Goal: Communication & Community: Answer question/provide support

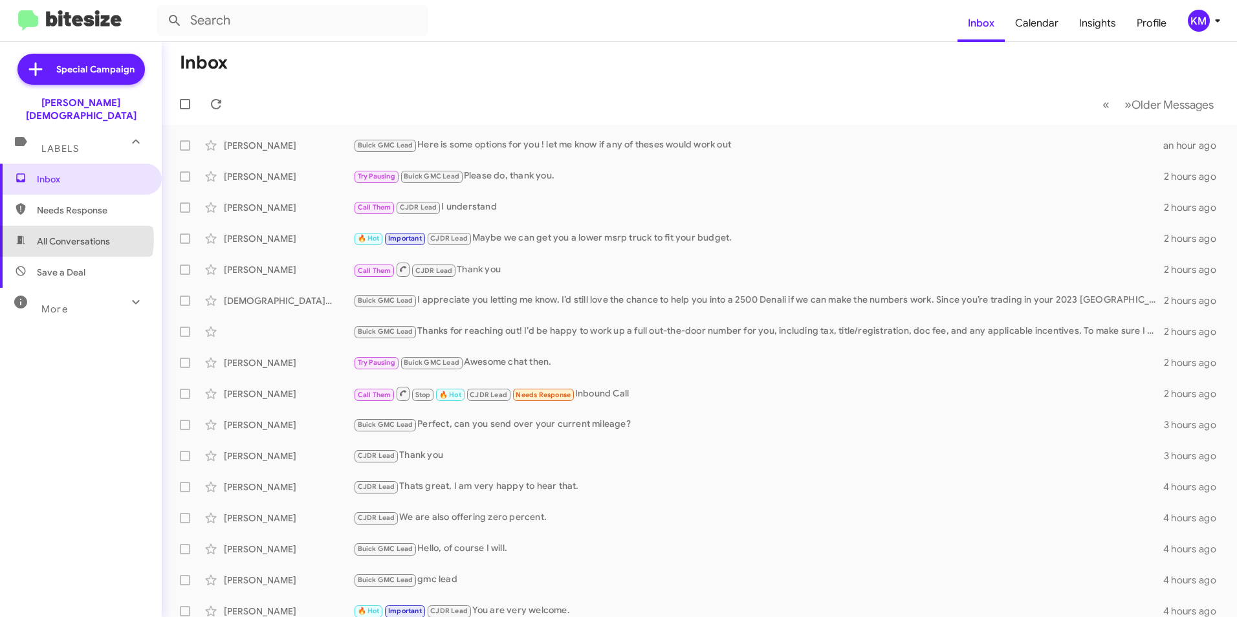
click at [74, 235] on span "All Conversations" at bounding box center [73, 241] width 73 height 13
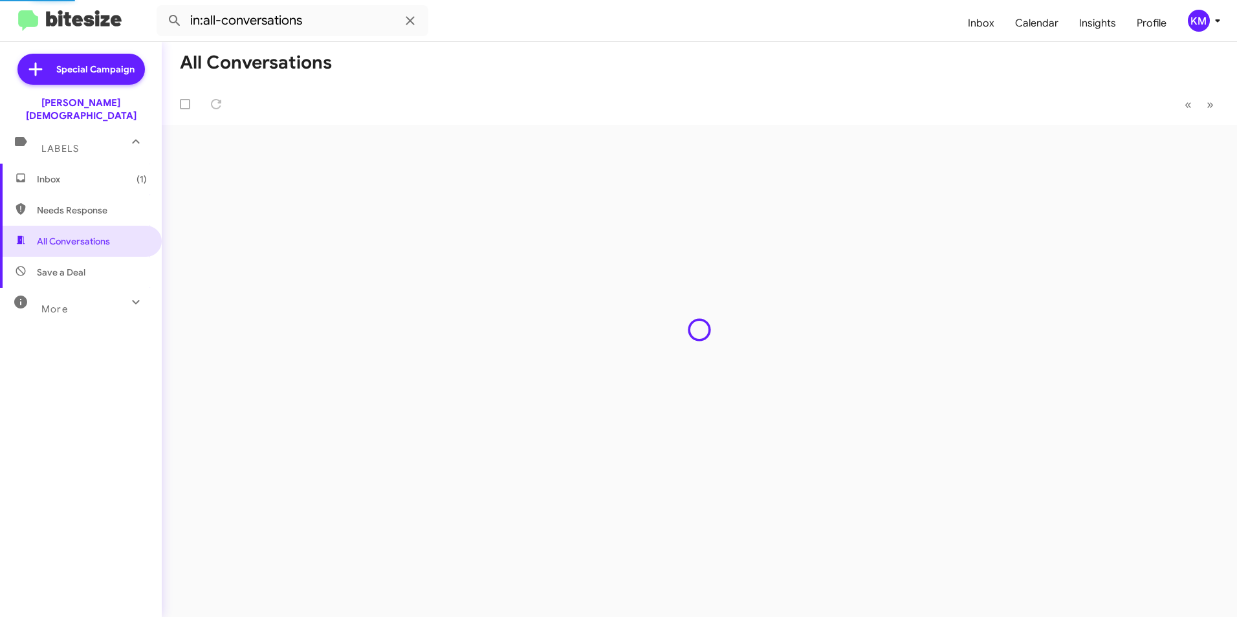
click at [79, 204] on span "Needs Response" at bounding box center [92, 210] width 110 height 13
type input "in:needs-response"
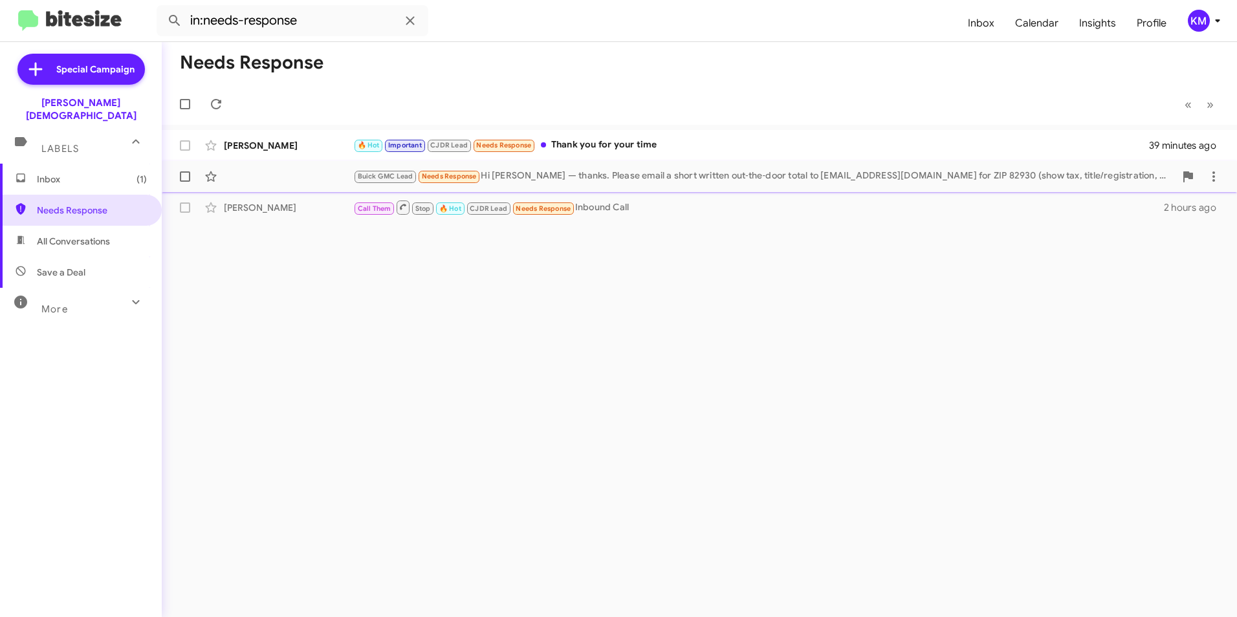
click at [702, 180] on div "Buick GMC Lead Needs Response Hi [PERSON_NAME] — thanks. Please email a short w…" at bounding box center [764, 176] width 822 height 15
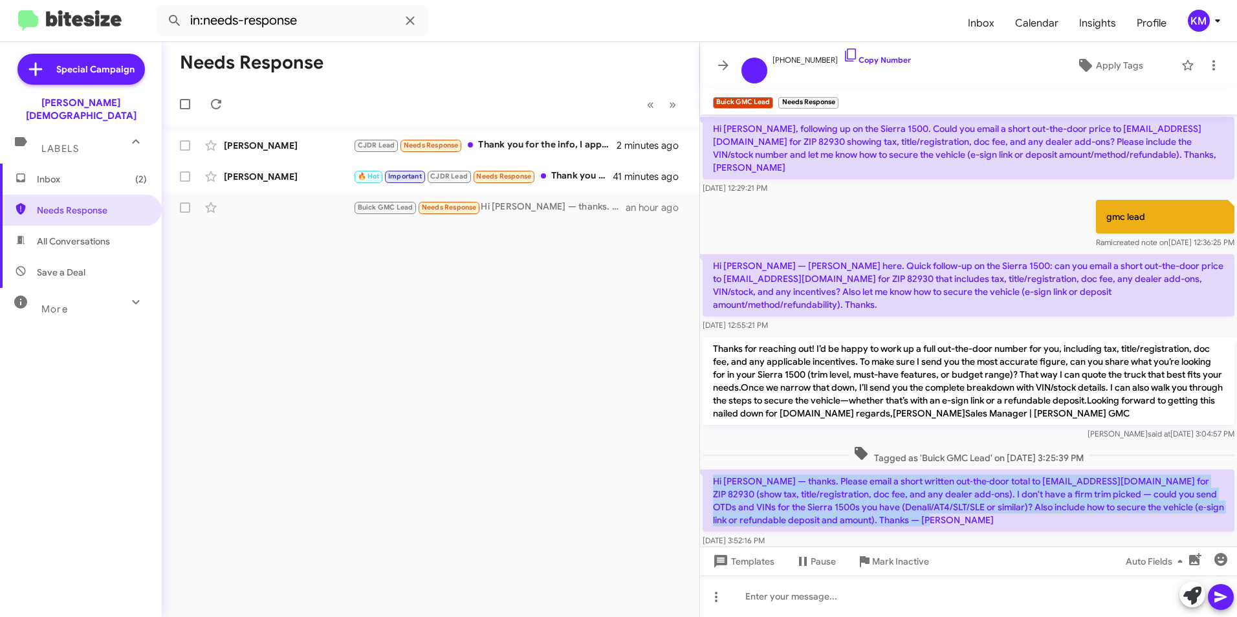
drag, startPoint x: 985, startPoint y: 507, endPoint x: 703, endPoint y: 463, distance: 285.6
click at [703, 470] on p "Hi [PERSON_NAME] — thanks. Please email a short written out‑the‑door total to […" at bounding box center [969, 501] width 532 height 62
copy p "Hi [PERSON_NAME] — thanks. Please email a short written out‑the‑door total to […"
click at [735, 598] on div at bounding box center [968, 596] width 537 height 41
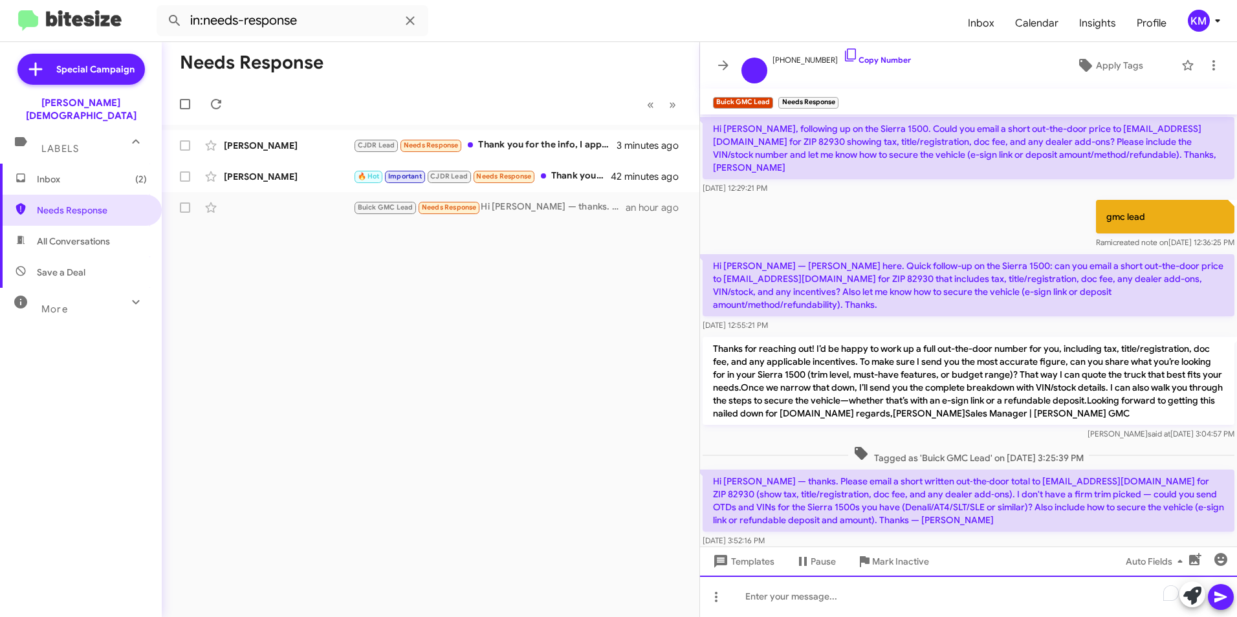
paste div "To enrich screen reader interactions, please activate Accessibility in Grammarl…"
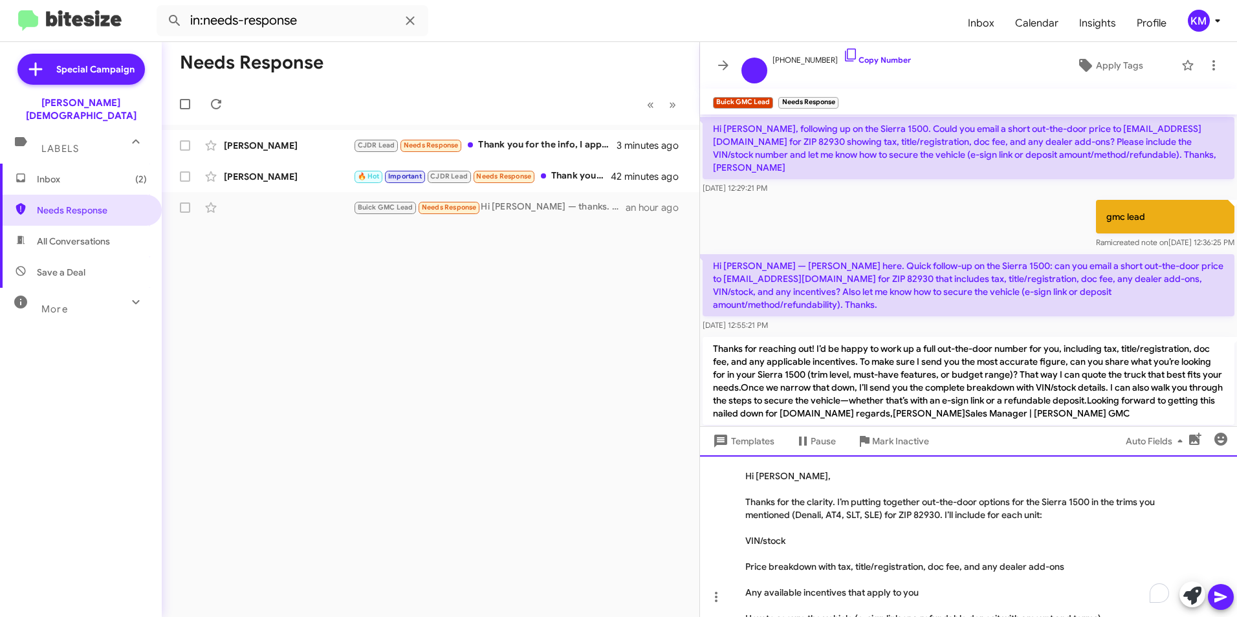
scroll to position [65, 0]
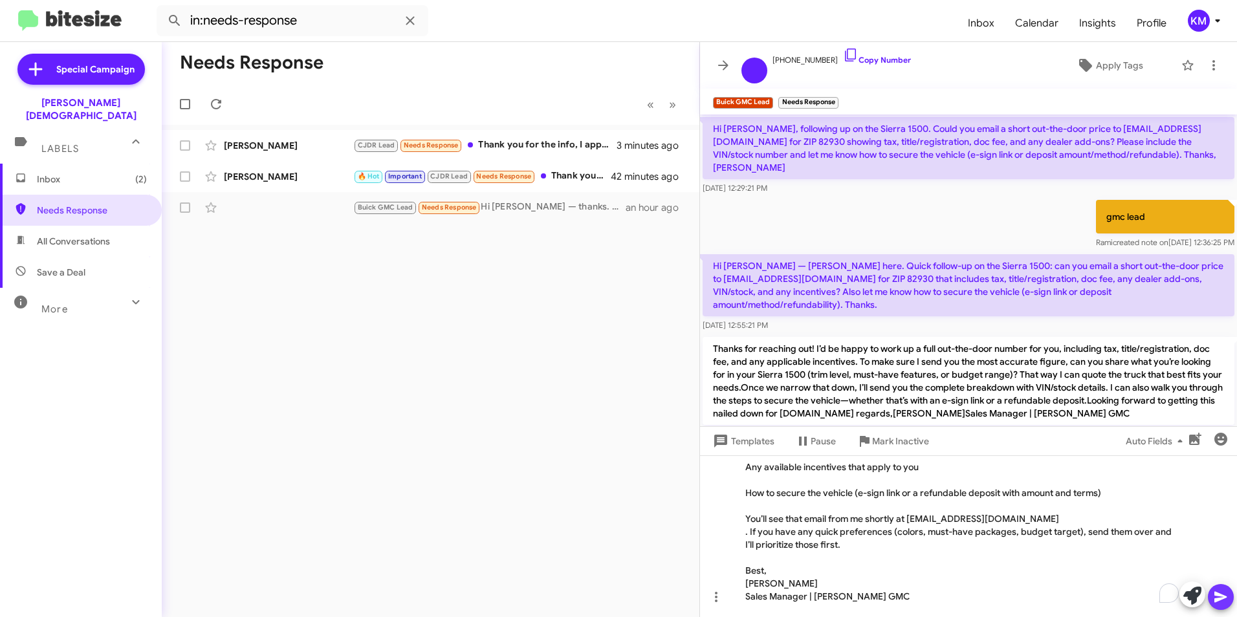
click at [1232, 595] on button at bounding box center [1221, 597] width 26 height 26
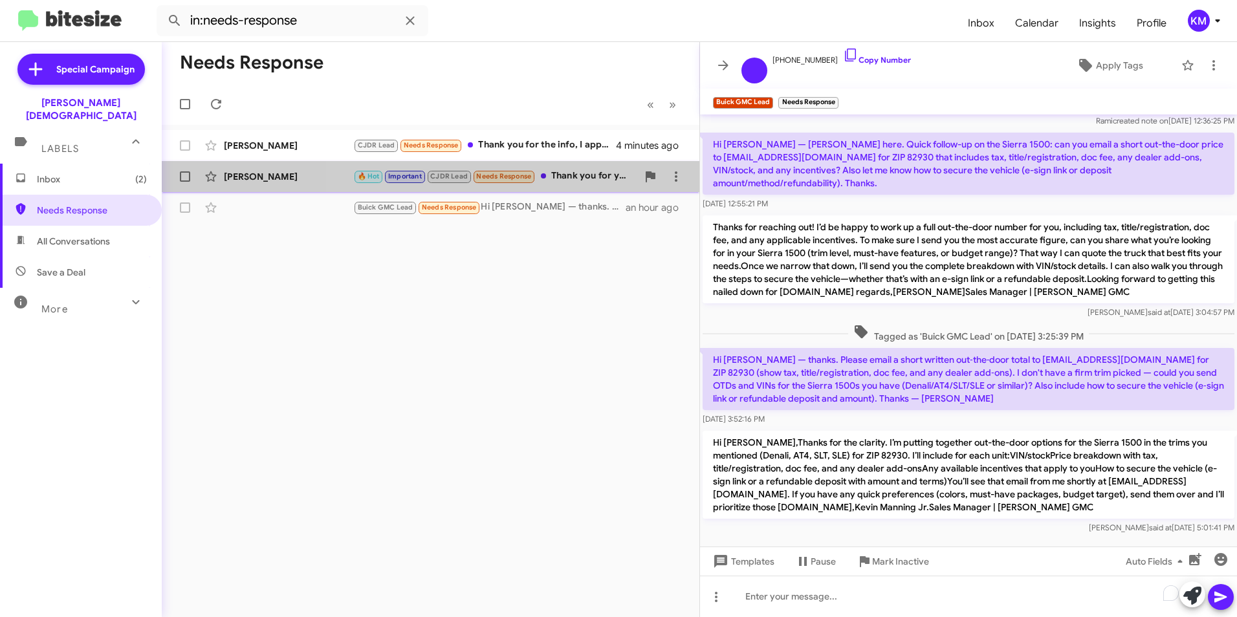
click at [554, 179] on div "🔥 Hot Important CJDR Lead Needs Response Thank you for your time" at bounding box center [495, 176] width 284 height 15
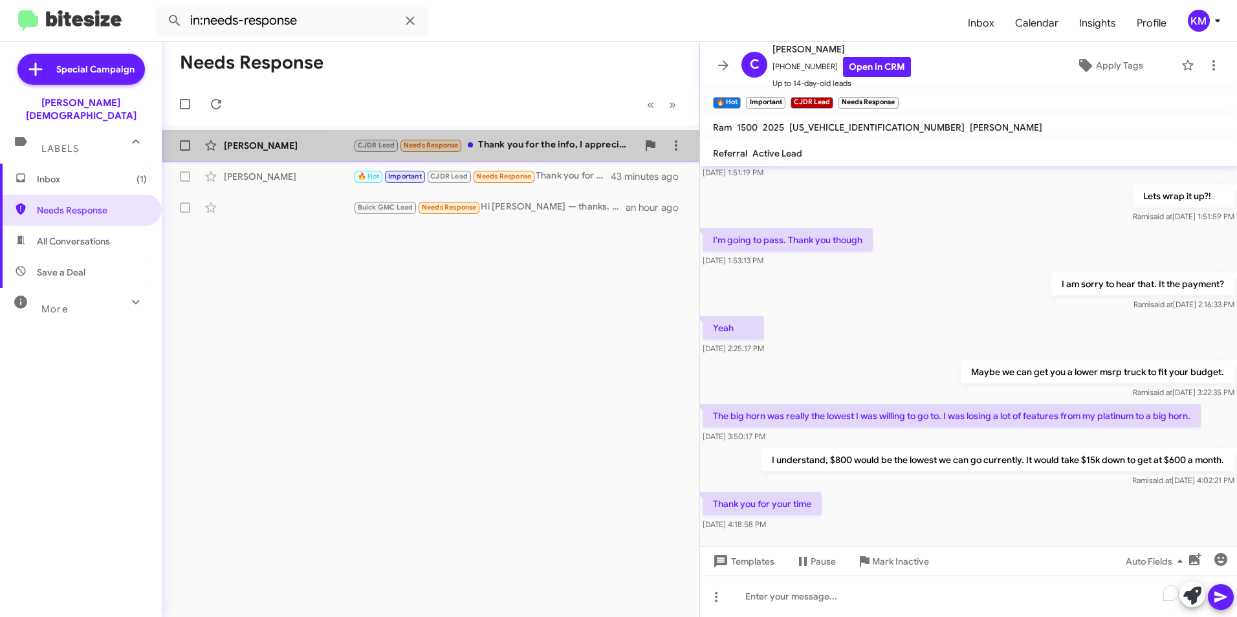
click at [582, 142] on div "CJDR Lead Needs Response Thank you for the info, I appreciate it. Let me know i…" at bounding box center [495, 145] width 284 height 15
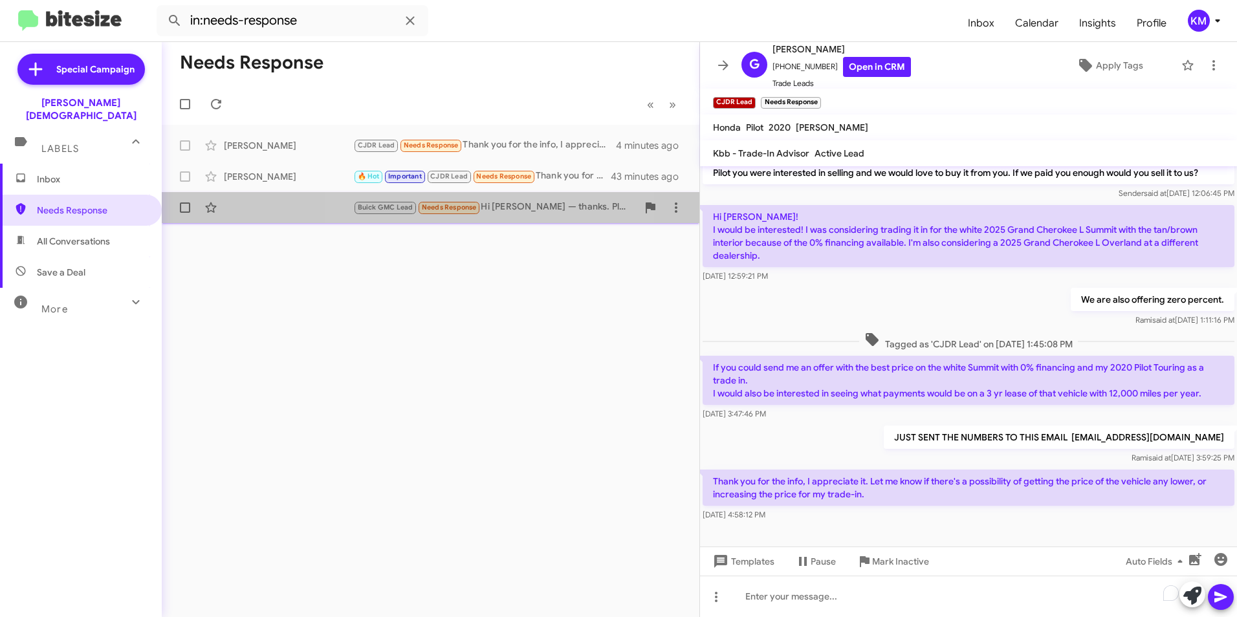
click at [442, 217] on div "Buick GMC Lead Needs Response Hi [PERSON_NAME] — thanks. Please email a short w…" at bounding box center [430, 208] width 517 height 26
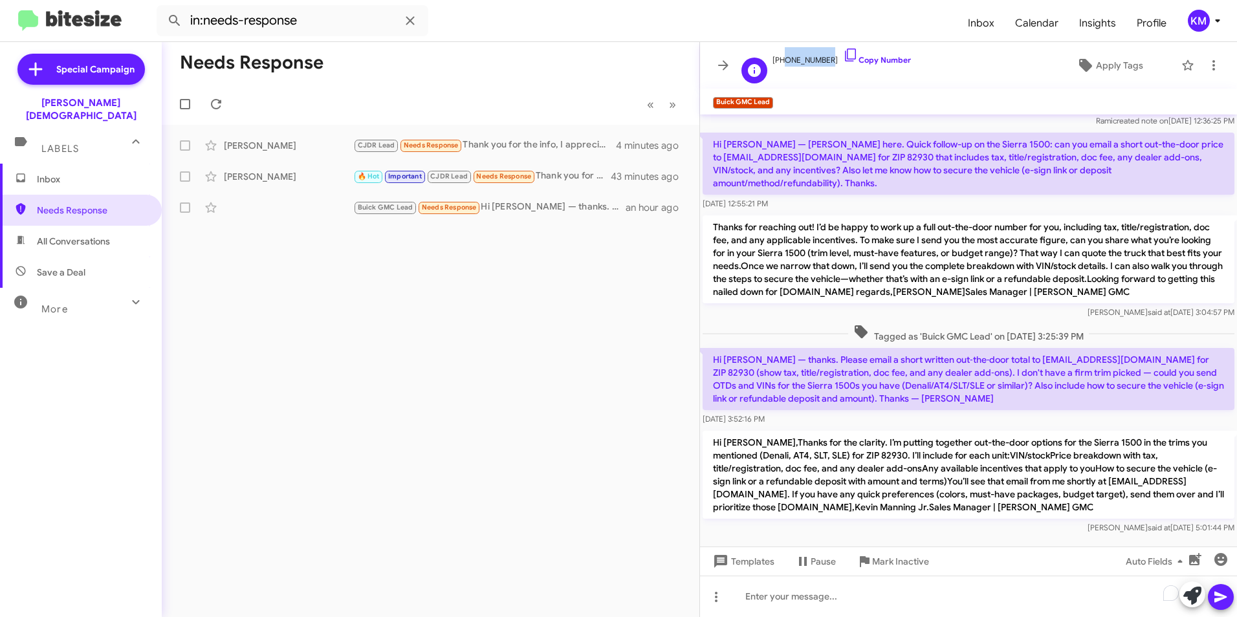
drag, startPoint x: 780, startPoint y: 61, endPoint x: 822, endPoint y: 65, distance: 42.8
click at [822, 65] on span "[PHONE_NUMBER] Copy Number" at bounding box center [842, 56] width 138 height 19
copy span "6893993655"
drag, startPoint x: 998, startPoint y: 345, endPoint x: 1119, endPoint y: 344, distance: 121.0
click at [1119, 348] on p "Hi [PERSON_NAME] — thanks. Please email a short written out‑the‑door total to […" at bounding box center [969, 379] width 532 height 62
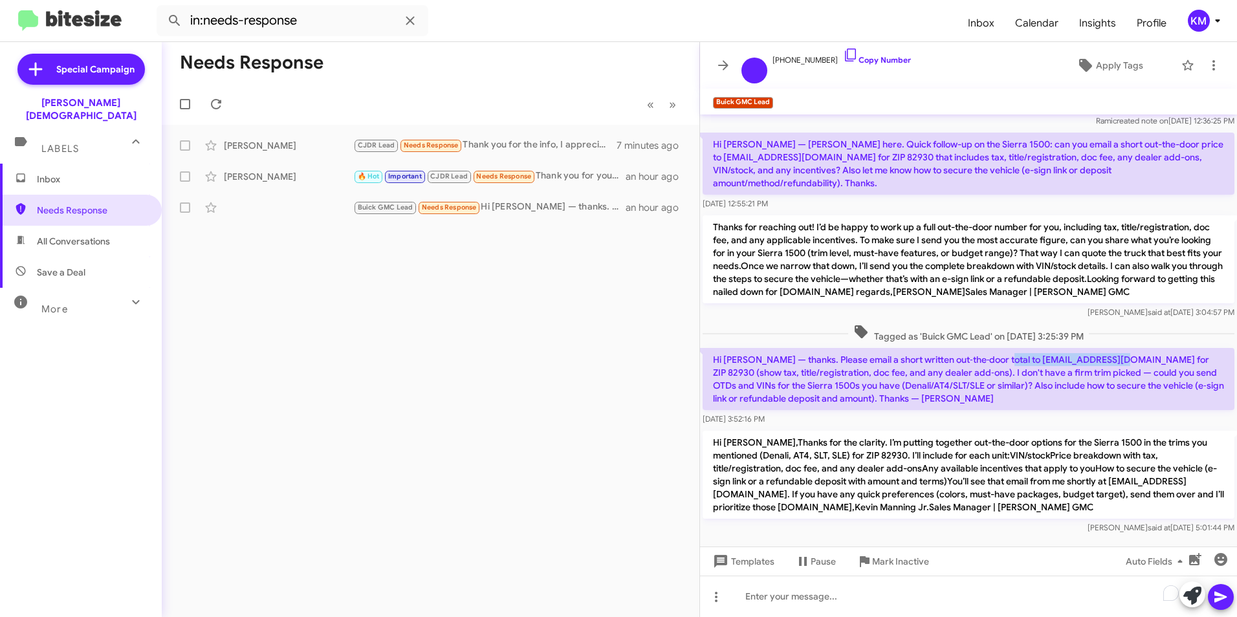
copy p "[EMAIL_ADDRESS][DOMAIN_NAME]"
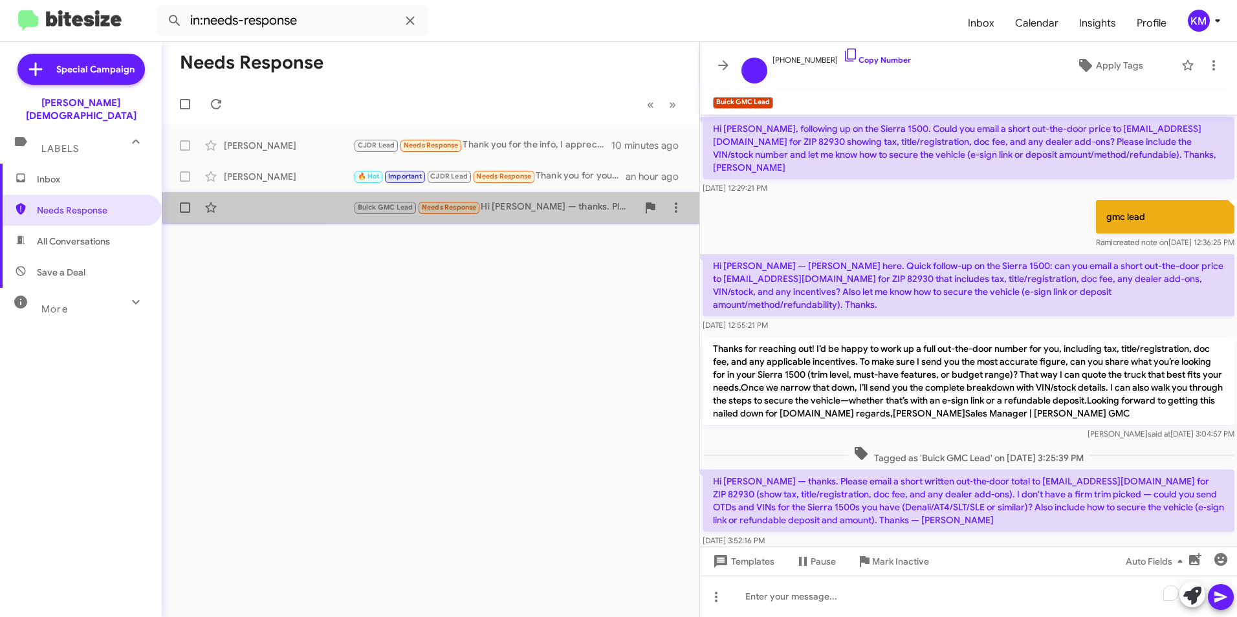
click at [514, 208] on div "Buick GMC Lead Needs Response Hi [PERSON_NAME] — thanks. Please email a short w…" at bounding box center [495, 207] width 284 height 15
click at [519, 197] on div "Buick GMC Lead Needs Response Hi [PERSON_NAME] — thanks. Please email a short w…" at bounding box center [430, 208] width 517 height 26
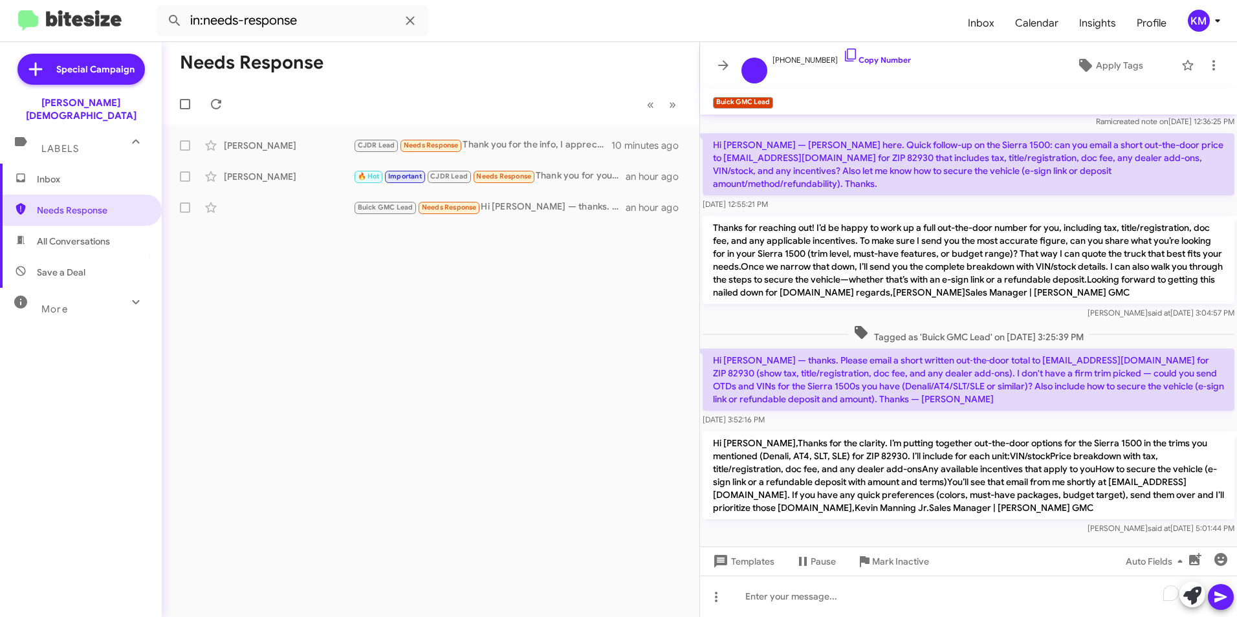
scroll to position [122, 0]
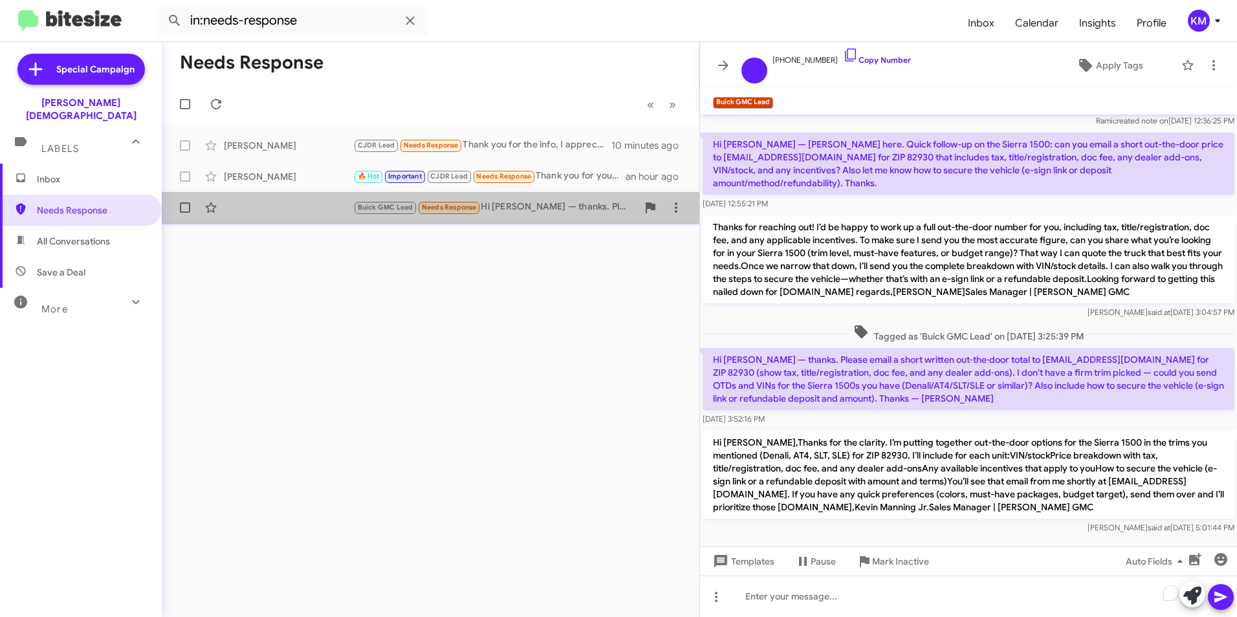
click at [306, 207] on div "Buick GMC Lead Needs Response Hi [PERSON_NAME] — thanks. Please email a short w…" at bounding box center [430, 208] width 517 height 26
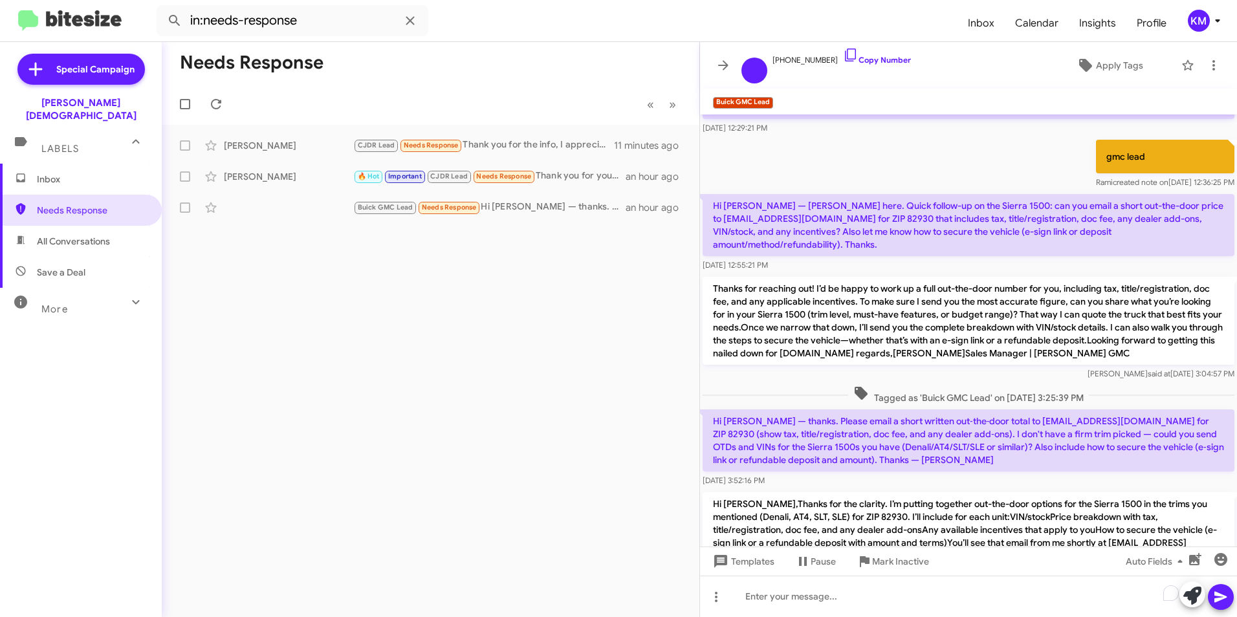
scroll to position [0, 0]
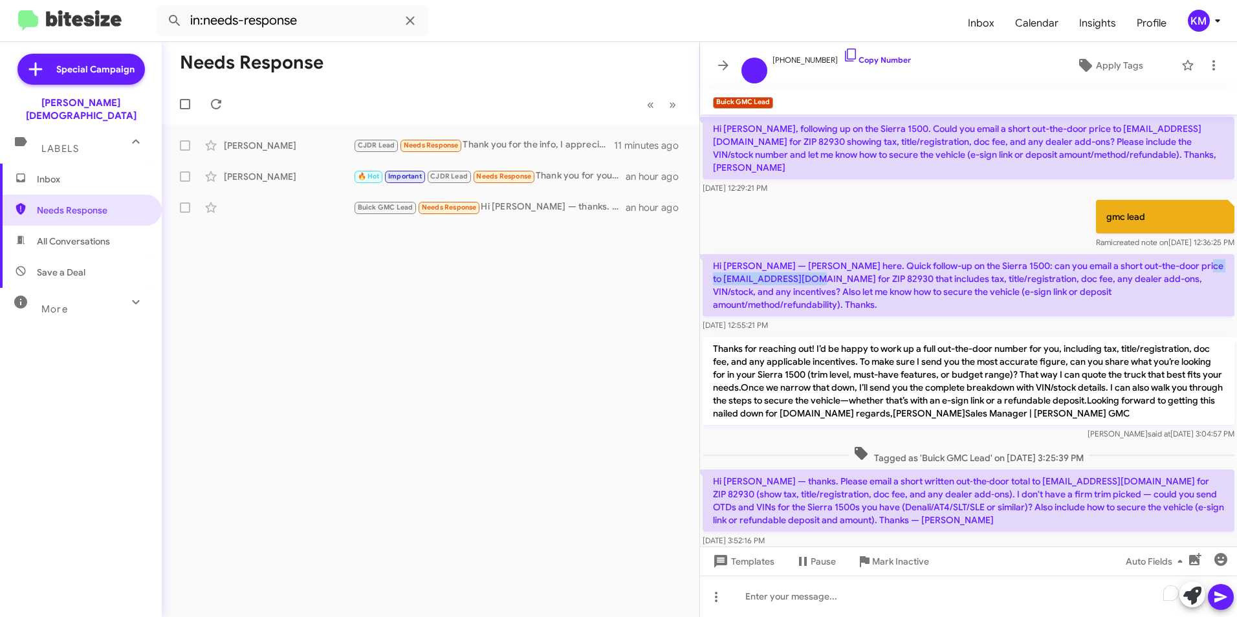
drag, startPoint x: 839, startPoint y: 267, endPoint x: 709, endPoint y: 268, distance: 130.1
click at [709, 268] on p "Hi [PERSON_NAME] — [PERSON_NAME] here. Quick follow-up on the Sierra 1500: can …" at bounding box center [969, 285] width 532 height 62
drag, startPoint x: 709, startPoint y: 268, endPoint x: 765, endPoint y: 263, distance: 57.2
copy p "[EMAIL_ADDRESS][DOMAIN_NAME]"
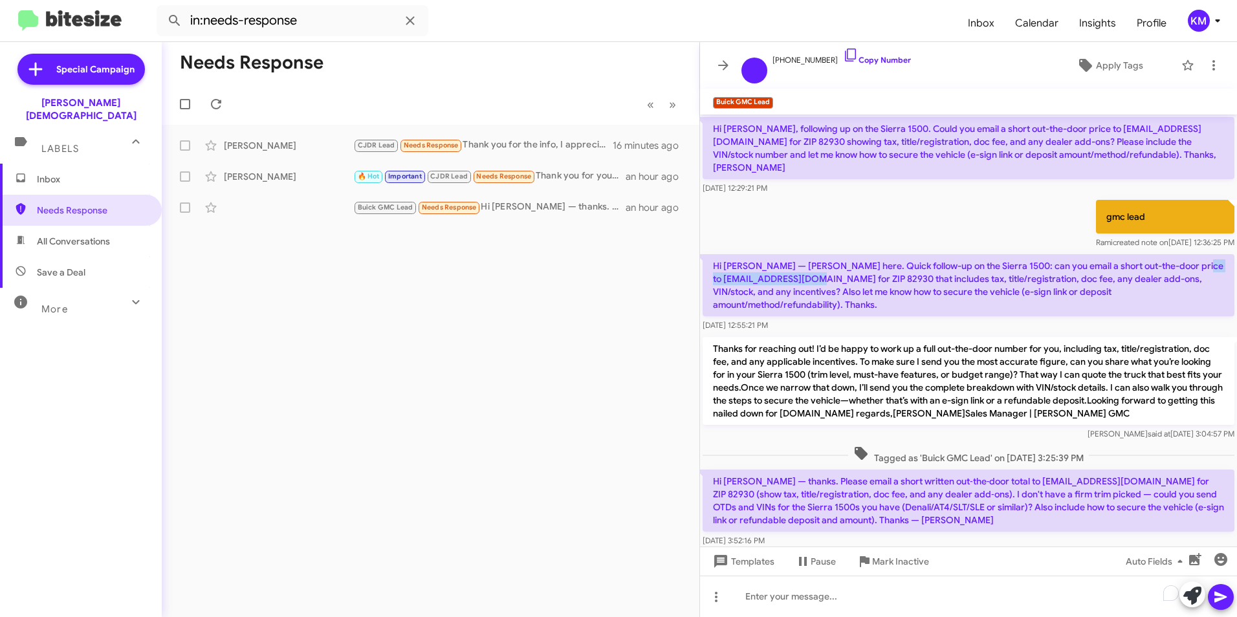
copy p "[EMAIL_ADDRESS][DOMAIN_NAME]"
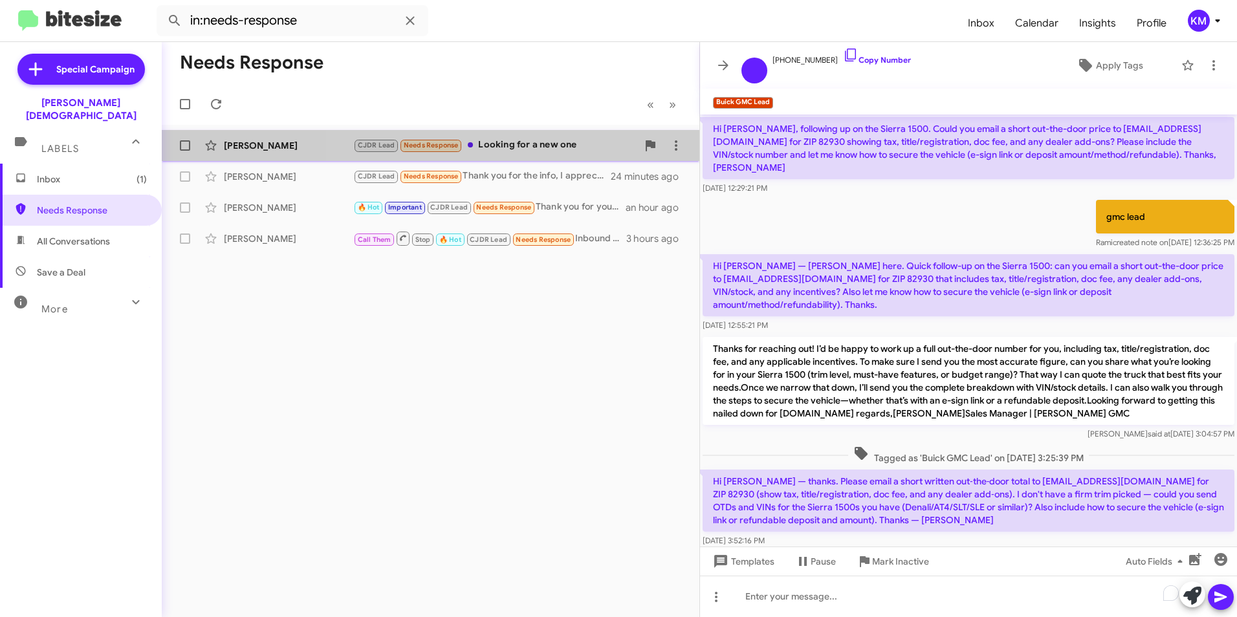
click at [543, 142] on div "CJDR Lead Needs Response Looking for a new one" at bounding box center [495, 145] width 284 height 15
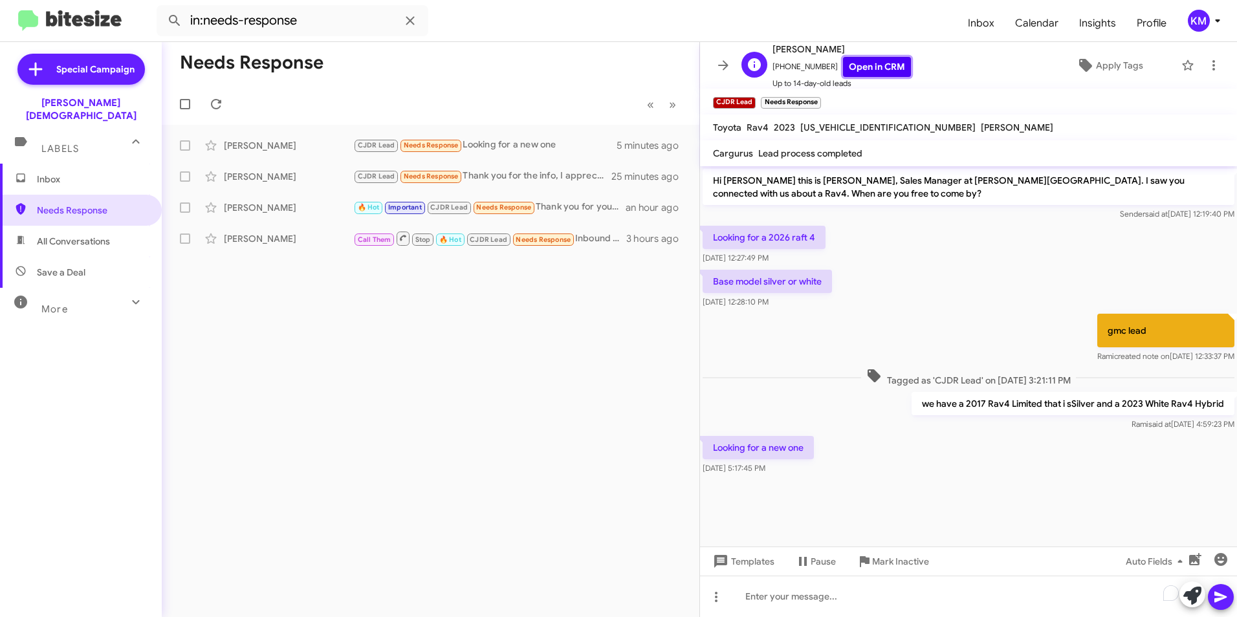
click at [864, 69] on link "Open in CRM" at bounding box center [877, 67] width 68 height 20
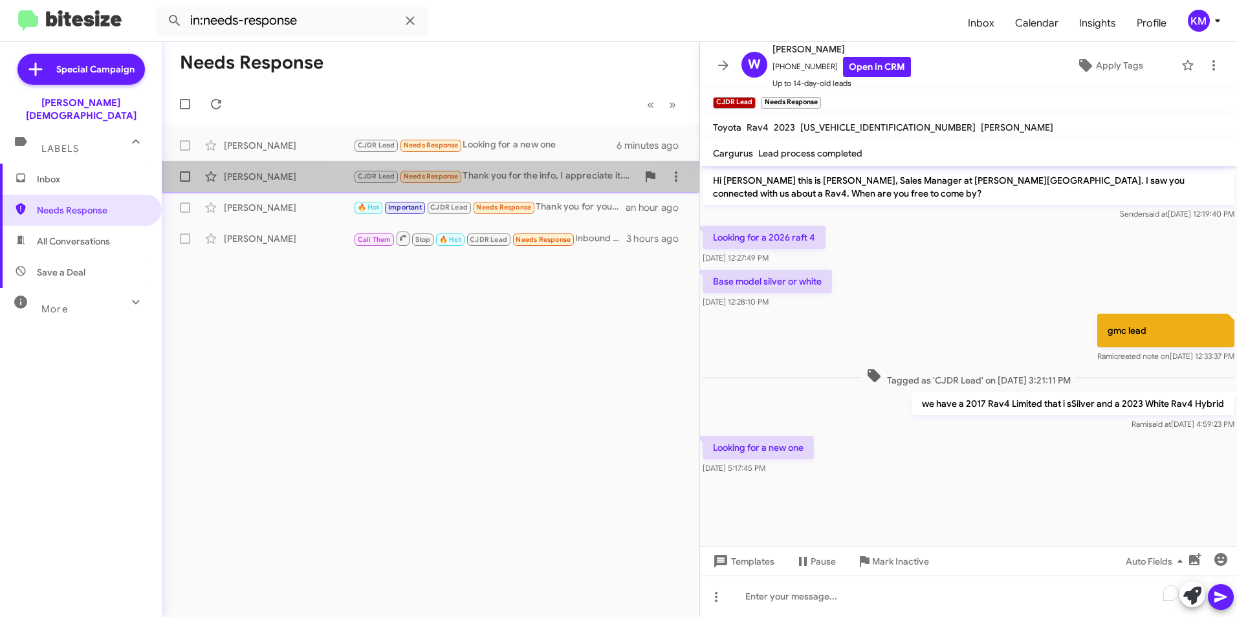
click at [470, 173] on div "CJDR Lead Needs Response Thank you for the info, I appreciate it. Let me know i…" at bounding box center [495, 176] width 284 height 15
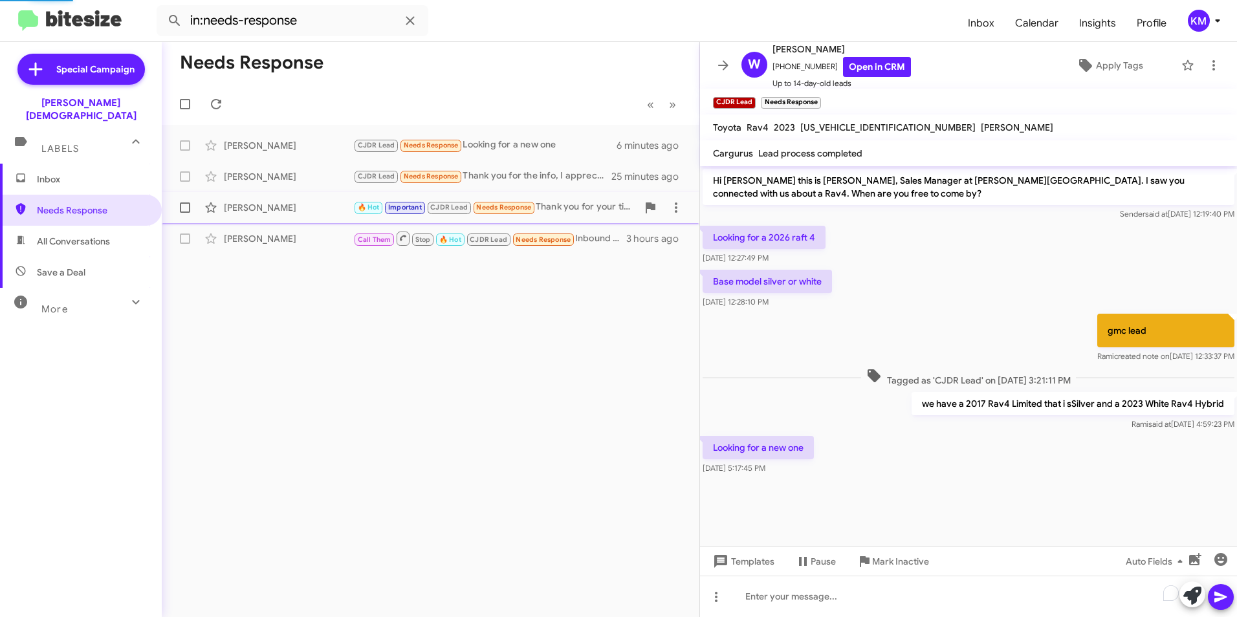
scroll to position [21, 0]
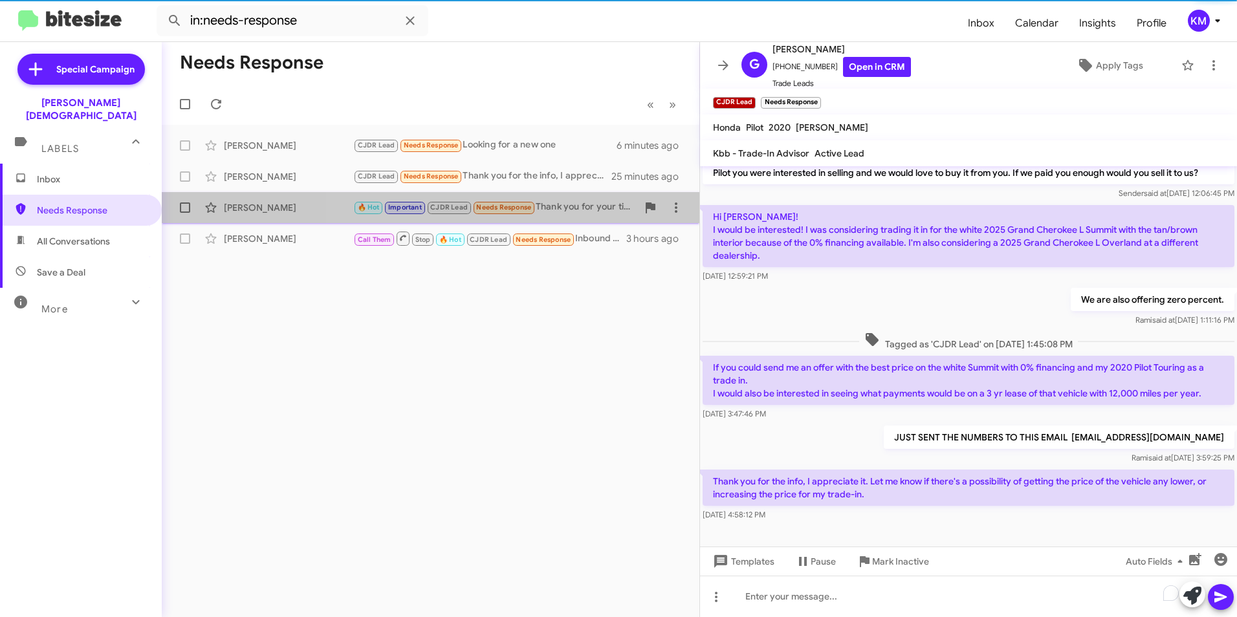
click at [566, 209] on div "🔥 Hot Important CJDR Lead Needs Response Thank you for your time" at bounding box center [495, 207] width 284 height 15
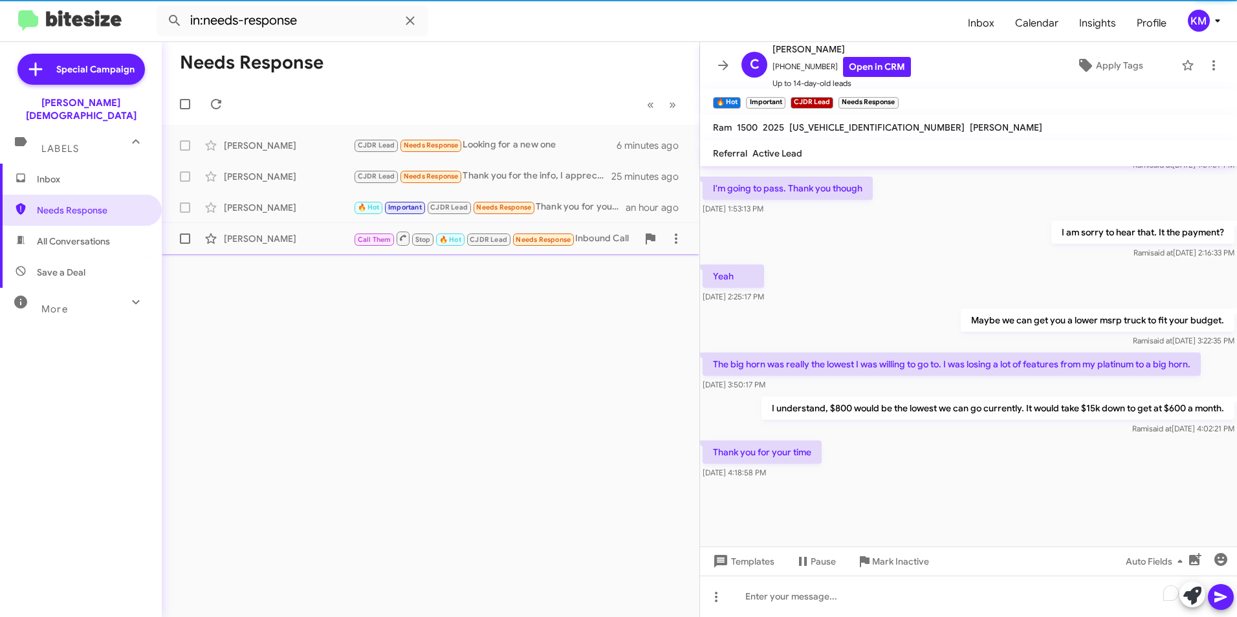
click at [613, 241] on div "Call Them Stop 🔥 Hot CJDR Lead Needs Response Inbound Call" at bounding box center [495, 238] width 284 height 16
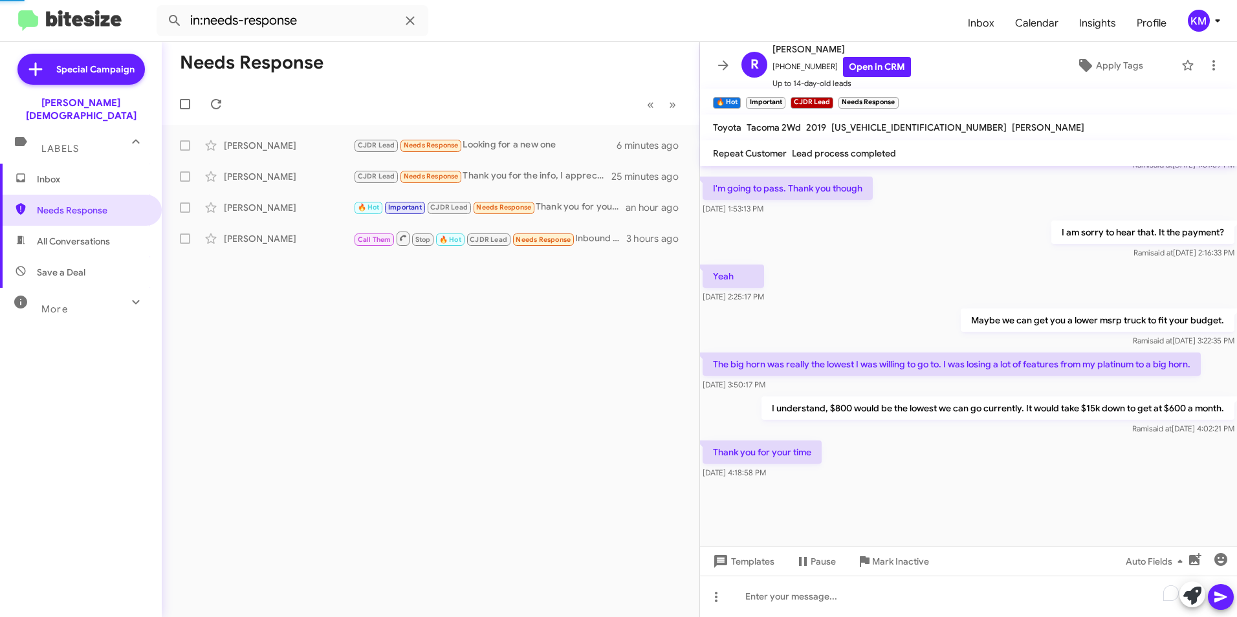
scroll to position [370, 0]
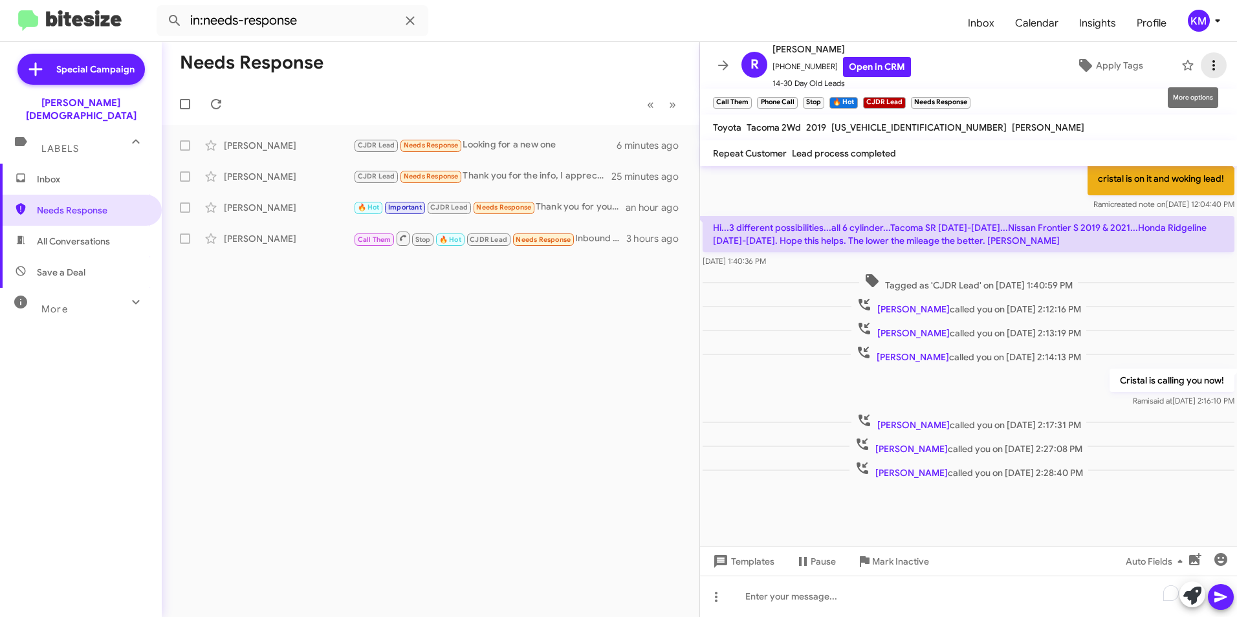
click at [1206, 69] on icon at bounding box center [1214, 66] width 16 height 16
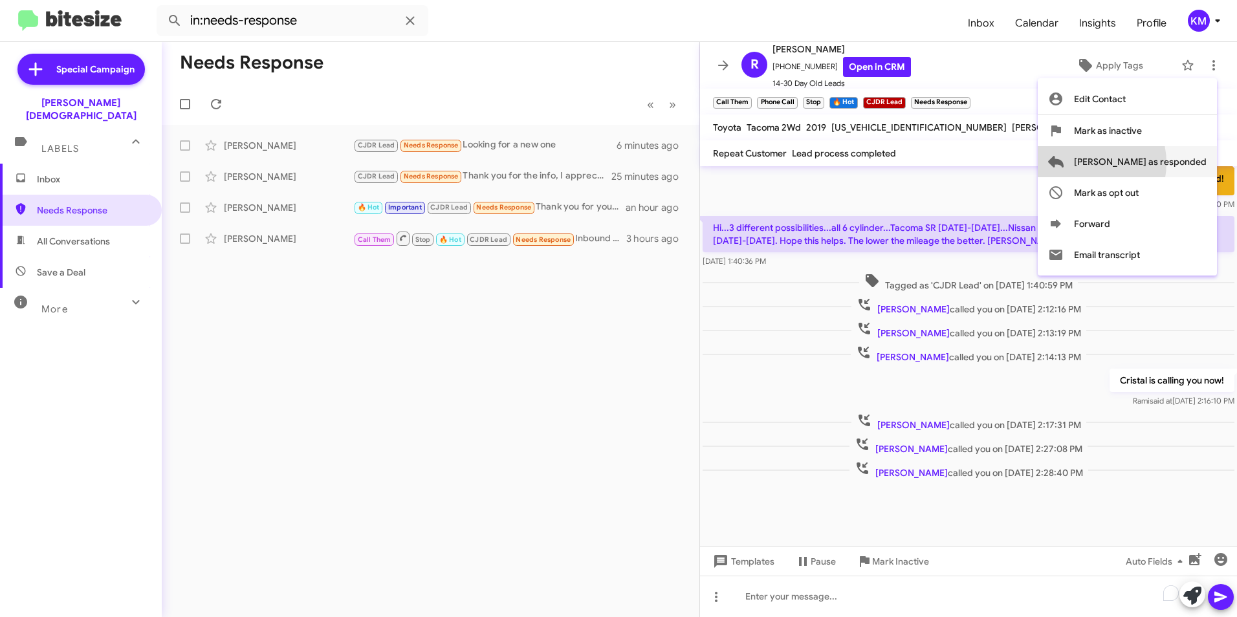
click at [1136, 163] on span "[PERSON_NAME] as responded" at bounding box center [1140, 161] width 133 height 31
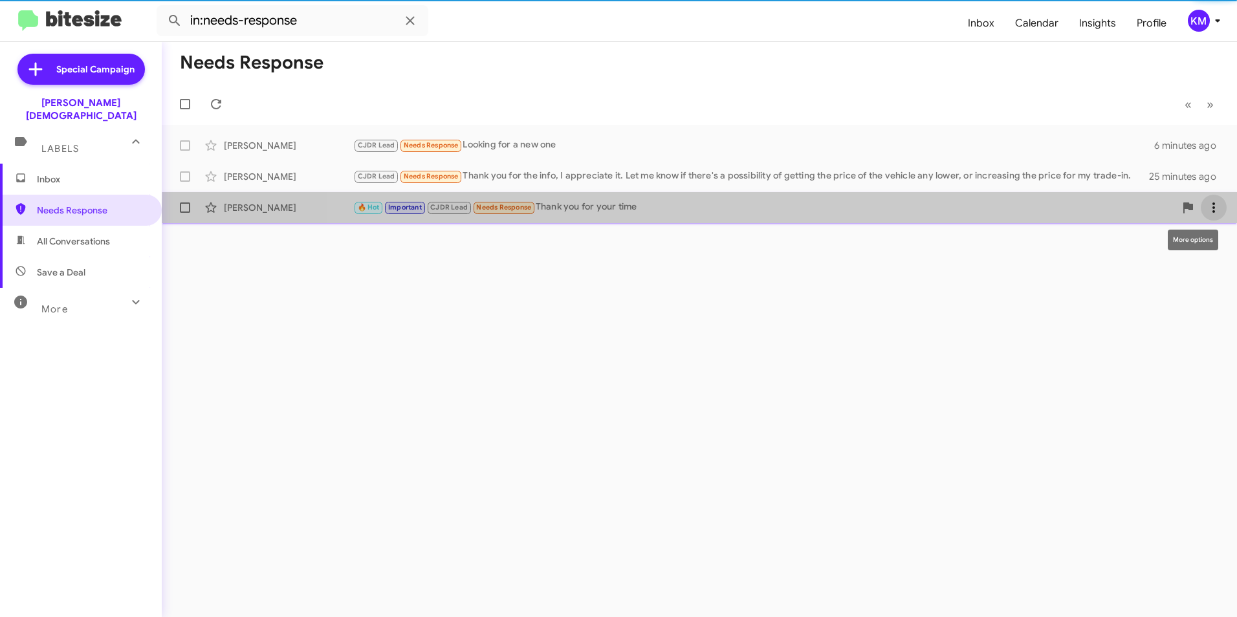
click at [1215, 213] on icon at bounding box center [1214, 208] width 16 height 16
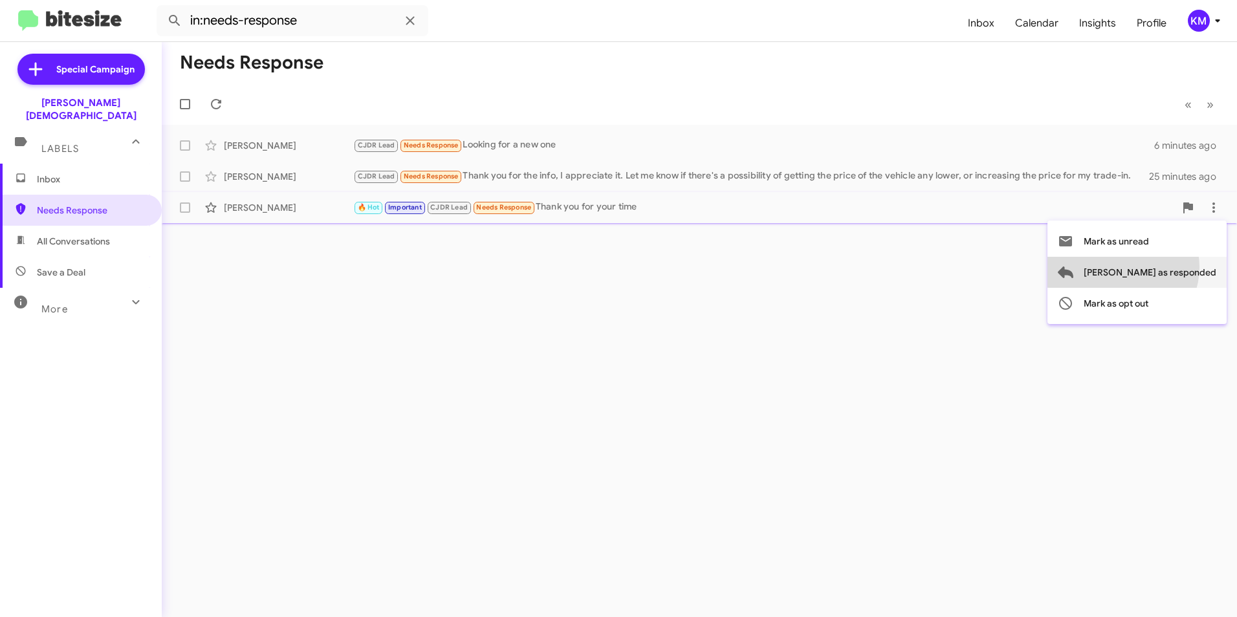
click at [1174, 267] on span "[PERSON_NAME] as responded" at bounding box center [1150, 272] width 133 height 31
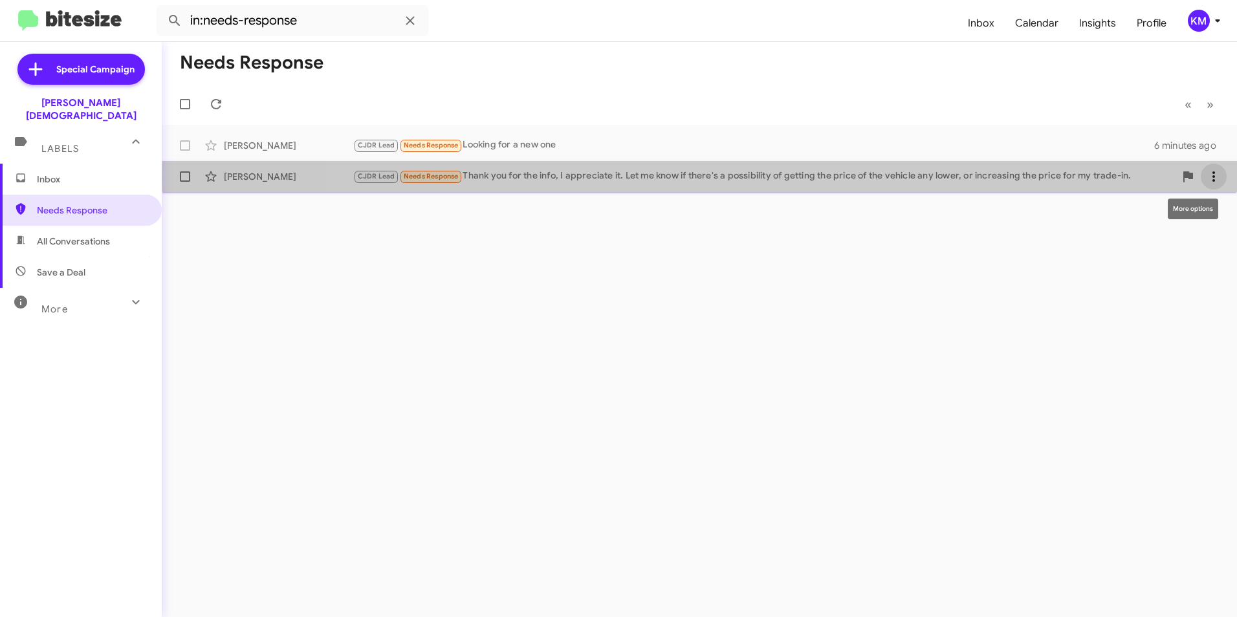
click at [1219, 177] on icon at bounding box center [1214, 177] width 16 height 16
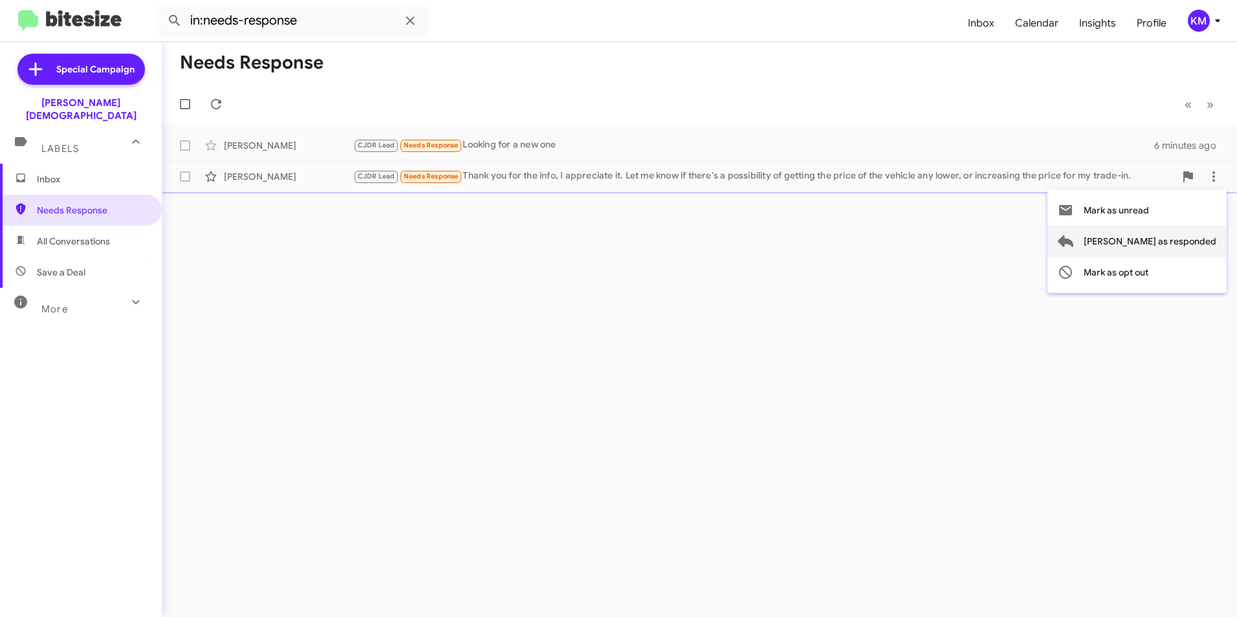
click at [1189, 241] on span "[PERSON_NAME] as responded" at bounding box center [1150, 241] width 133 height 31
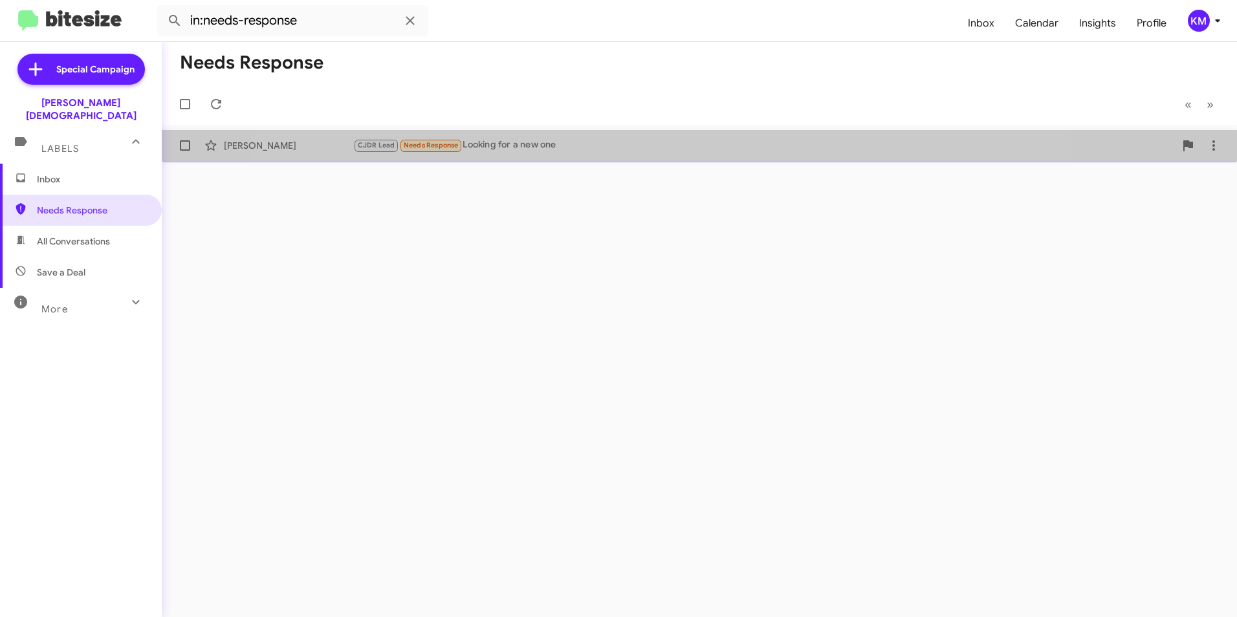
click at [661, 152] on div "CJDR Lead Needs Response Looking for a new one" at bounding box center [764, 145] width 822 height 15
